Goal: Task Accomplishment & Management: Use online tool/utility

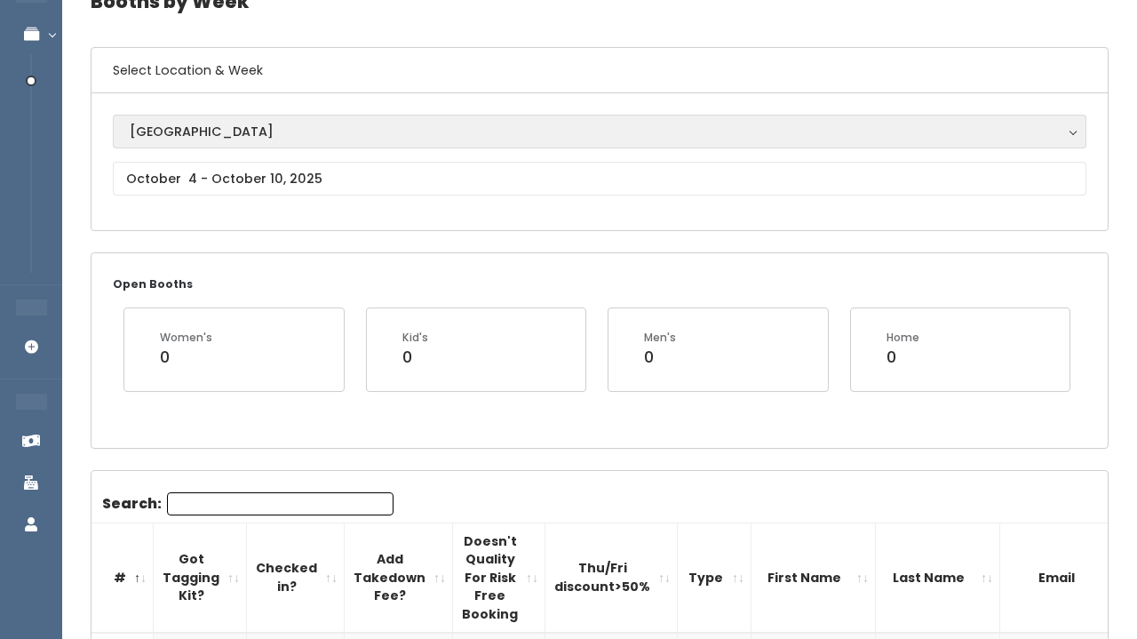
click at [366, 123] on div "[GEOGRAPHIC_DATA]" at bounding box center [600, 132] width 940 height 20
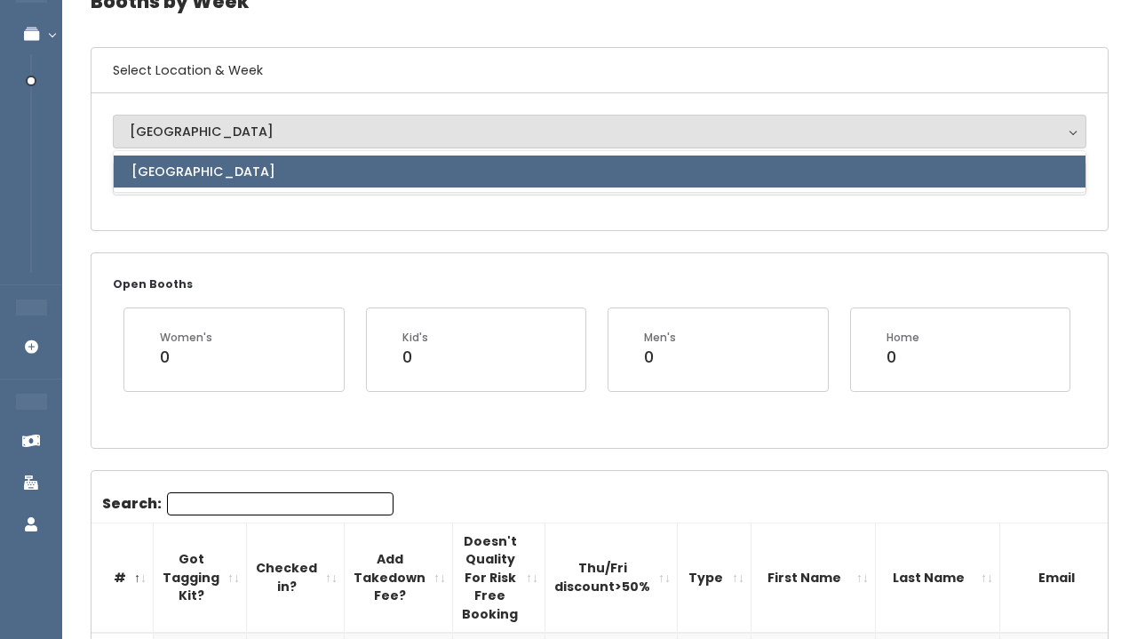
click at [315, 168] on link "[GEOGRAPHIC_DATA]" at bounding box center [600, 171] width 972 height 32
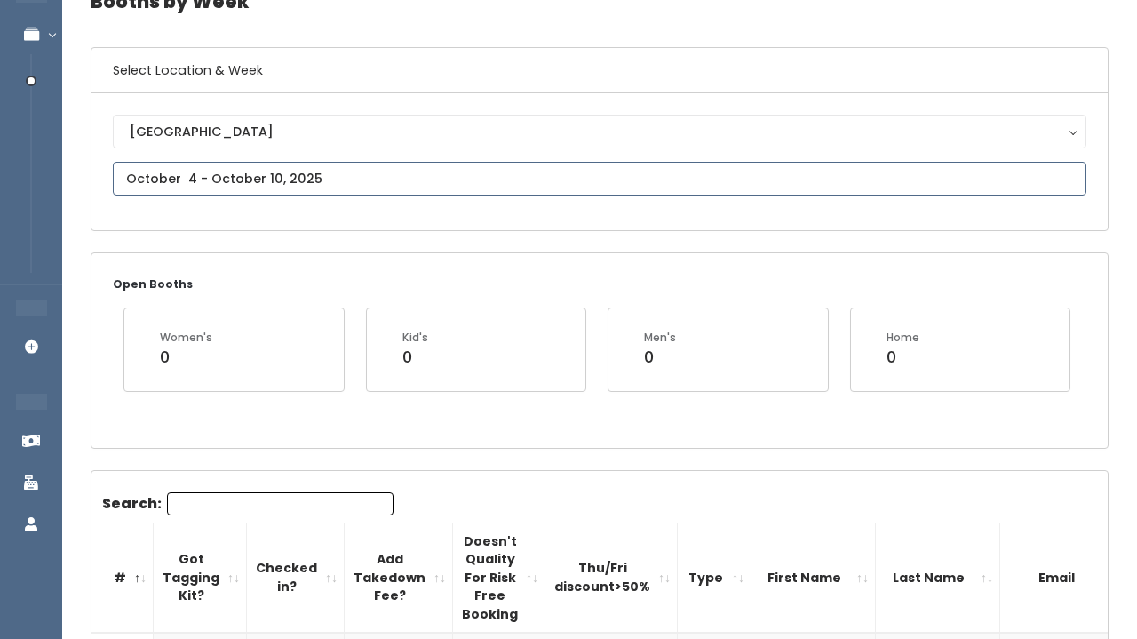
click at [314, 171] on input "text" at bounding box center [600, 179] width 974 height 34
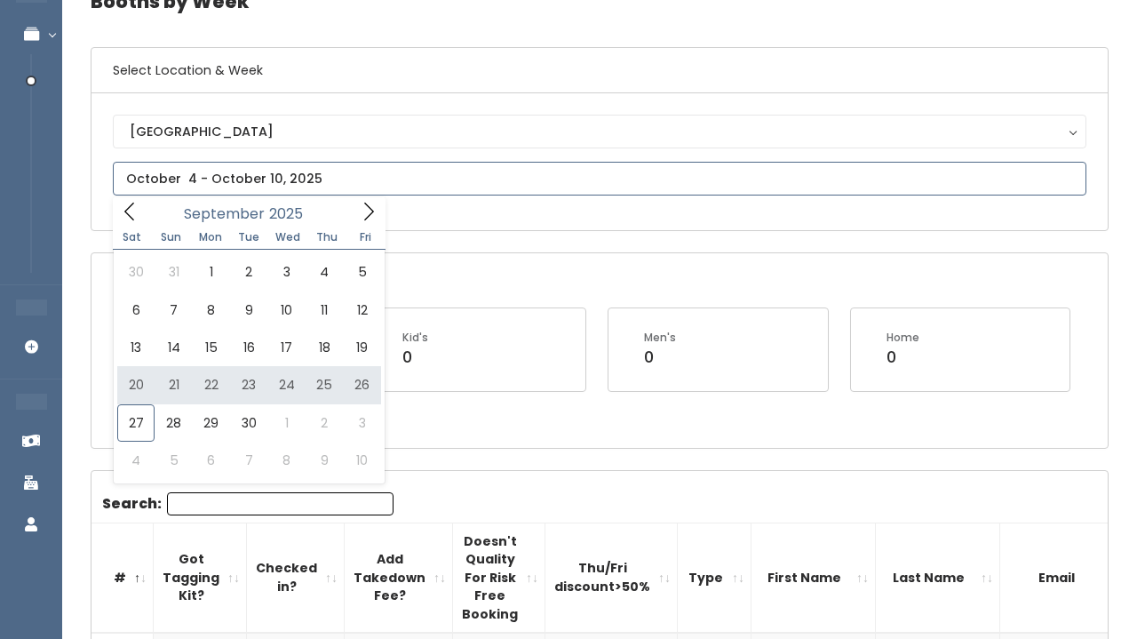
type input "September 20 to September 26"
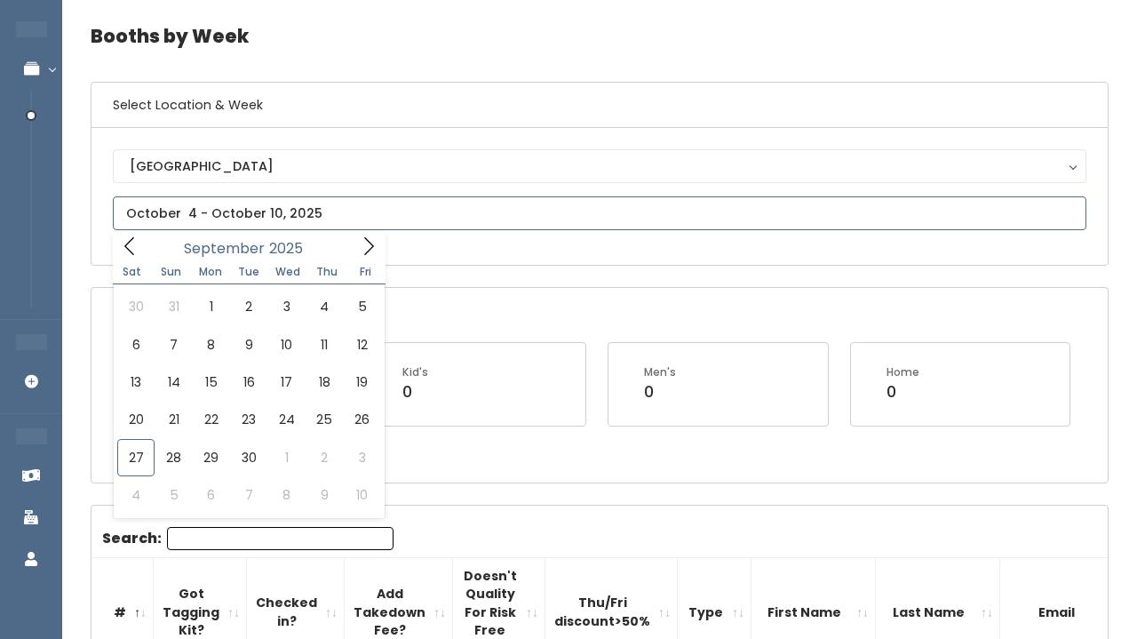
click at [324, 213] on input "text" at bounding box center [600, 213] width 974 height 34
type input "September 27 to October 3"
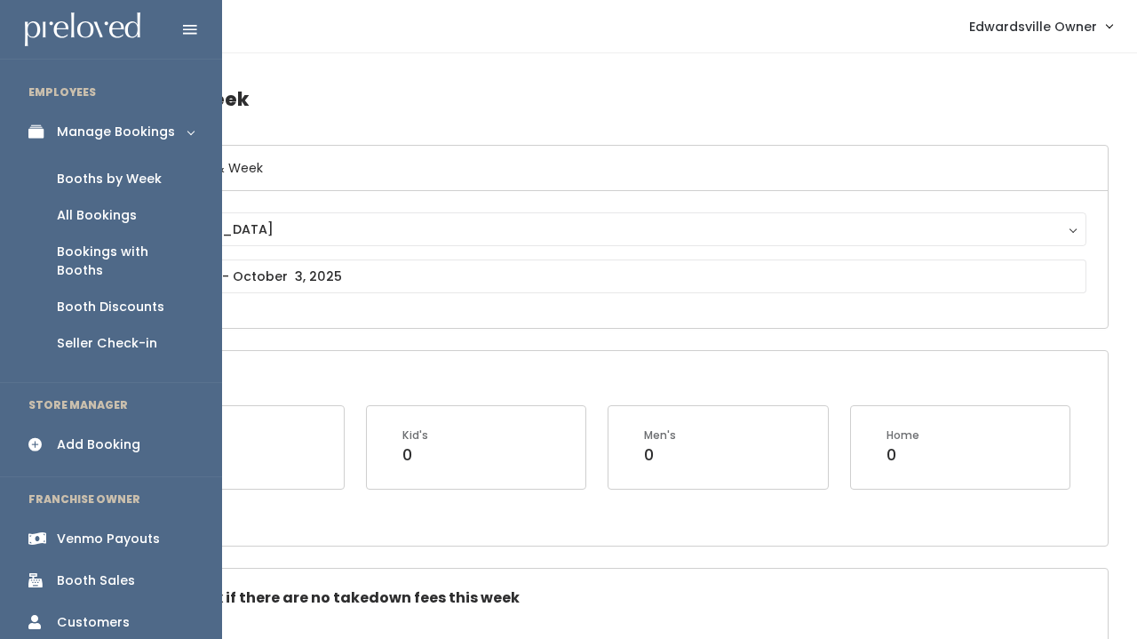
click at [107, 180] on div "Booths by Week" at bounding box center [109, 179] width 105 height 19
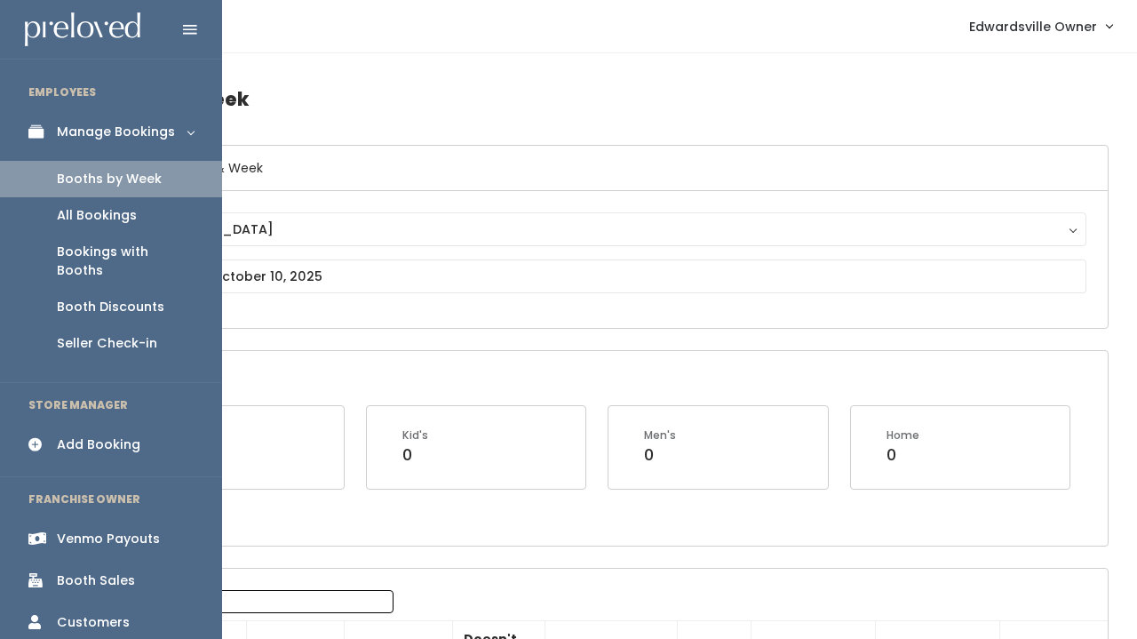
click at [66, 209] on div "All Bookings" at bounding box center [97, 215] width 80 height 19
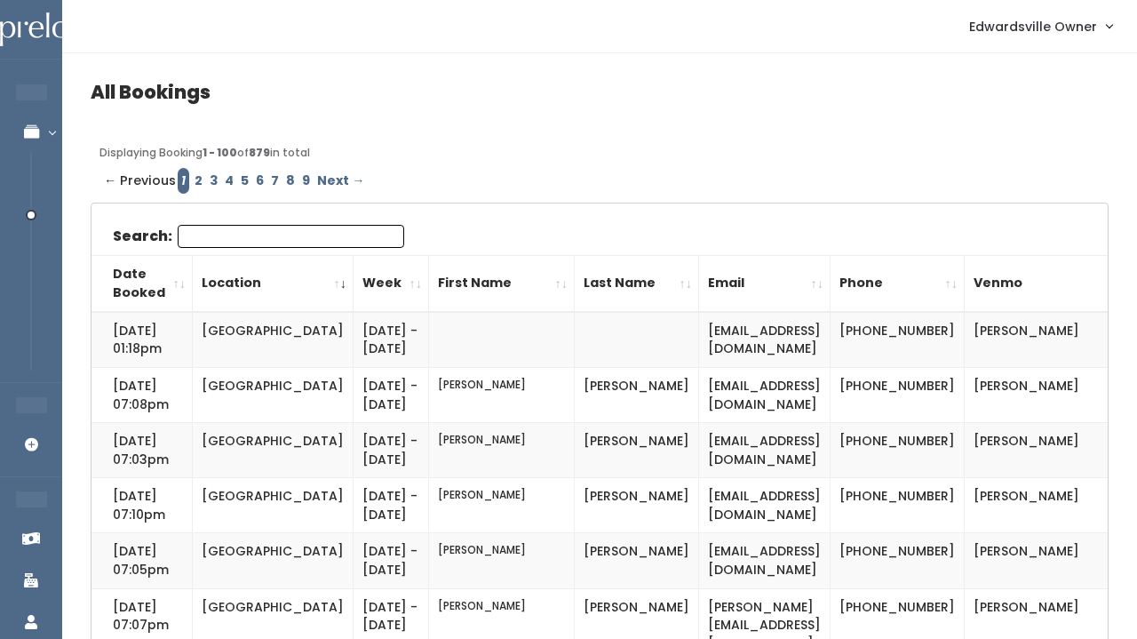
click at [306, 244] on input "Search:" at bounding box center [291, 236] width 227 height 23
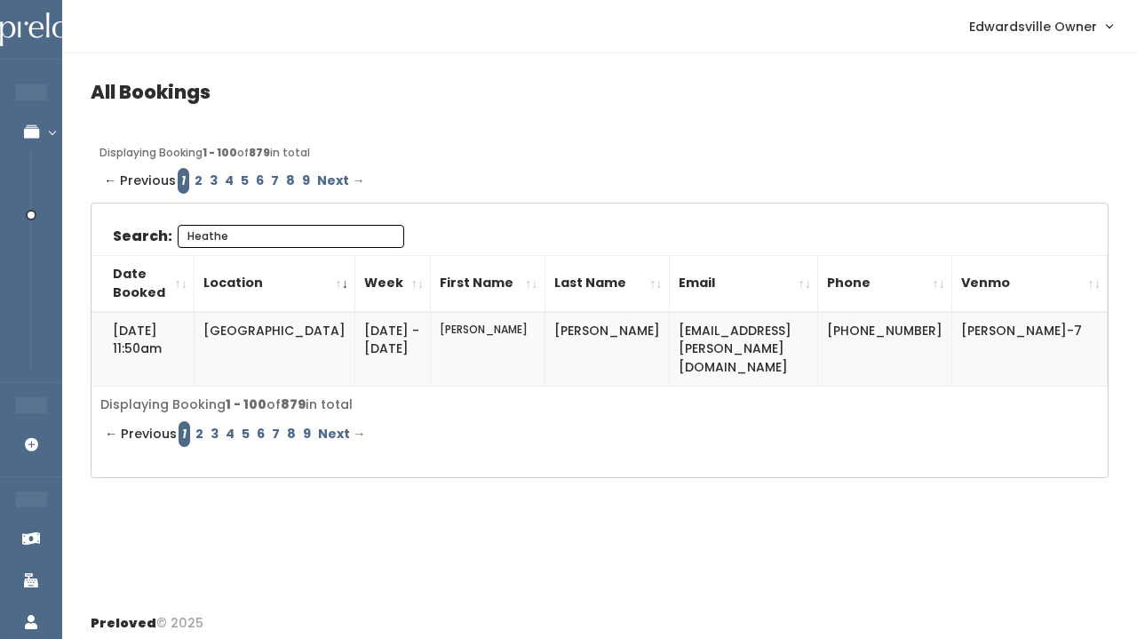
type input "[PERSON_NAME]"
click at [380, 231] on input "[PERSON_NAME]" at bounding box center [291, 236] width 227 height 23
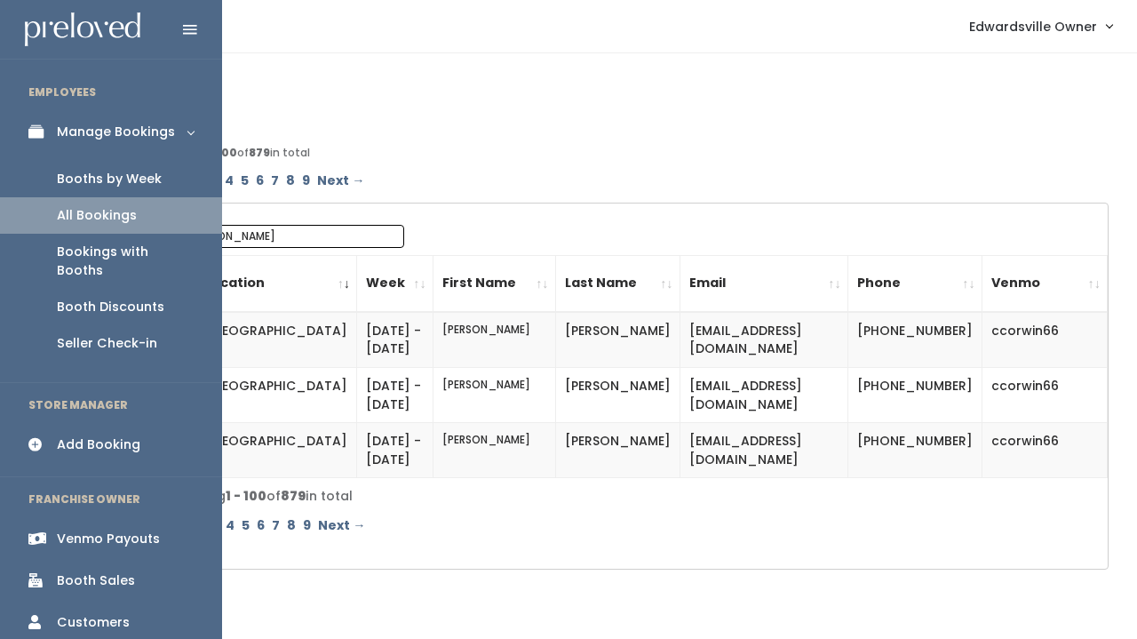
type input "[PERSON_NAME]"
click at [75, 174] on div "Booths by Week" at bounding box center [109, 179] width 105 height 19
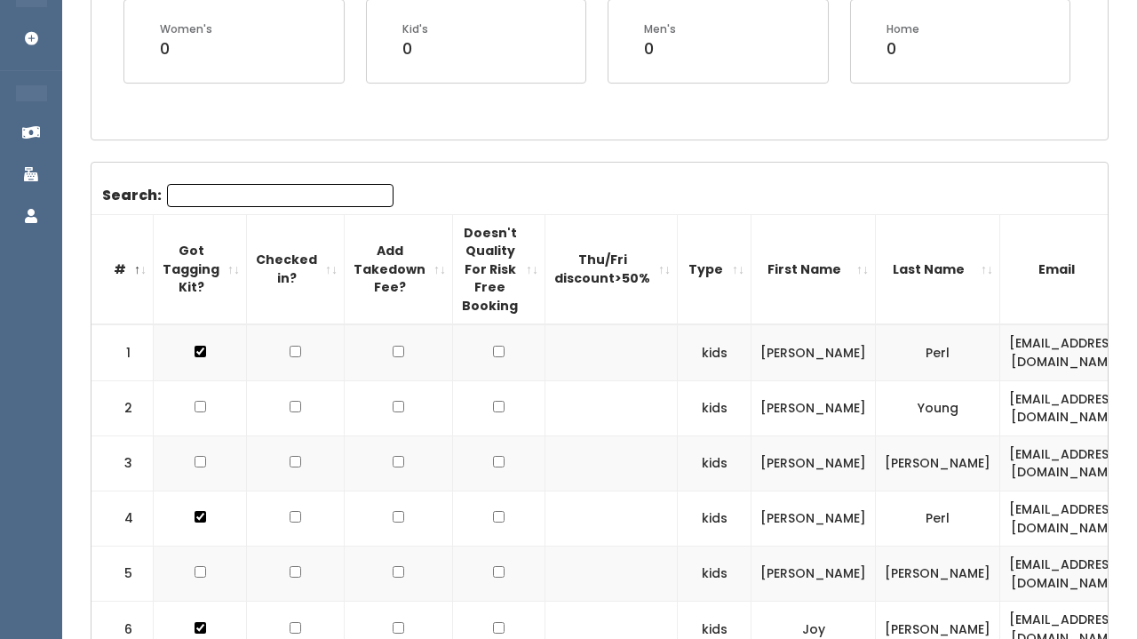
scroll to position [396, 0]
